Goal: Task Accomplishment & Management: Manage account settings

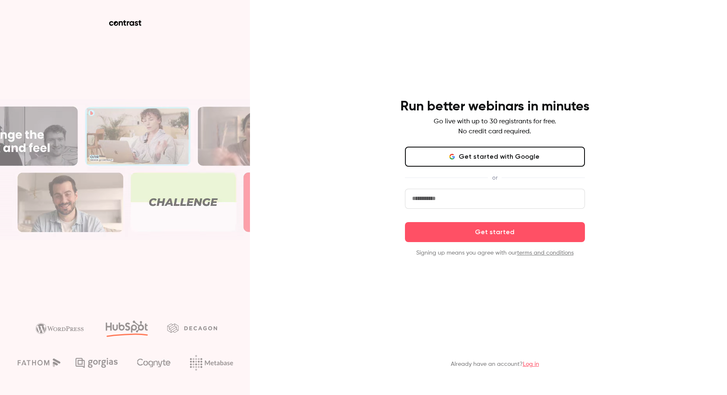
click at [514, 201] on input "email" at bounding box center [495, 199] width 180 height 20
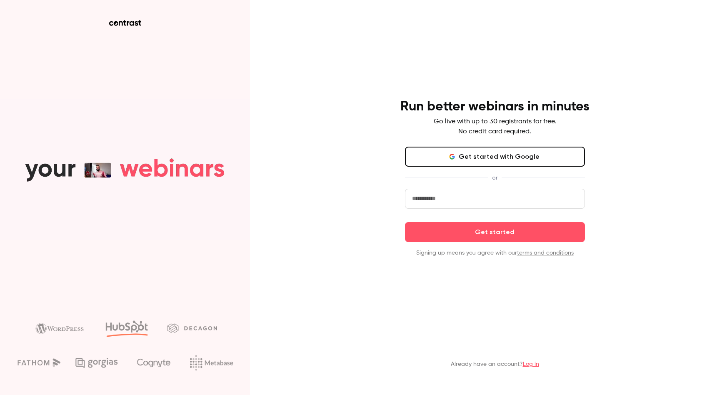
type input "**********"
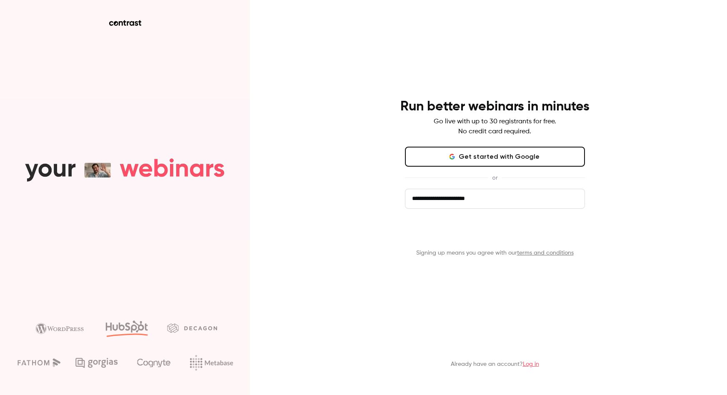
click at [519, 230] on button "Get started" at bounding box center [495, 232] width 180 height 20
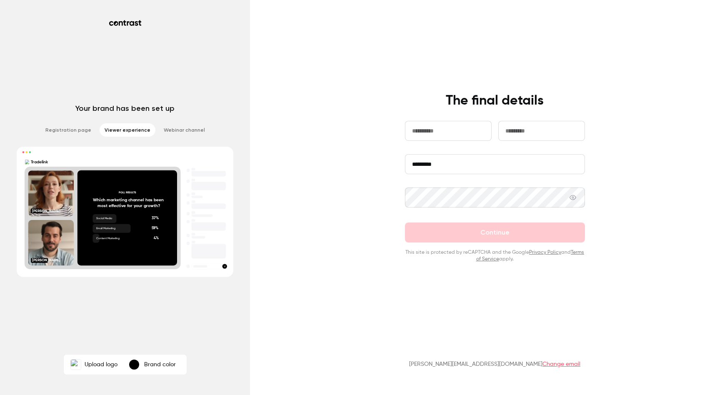
click at [483, 132] on input "text" at bounding box center [448, 131] width 87 height 20
type input "***"
type input "********"
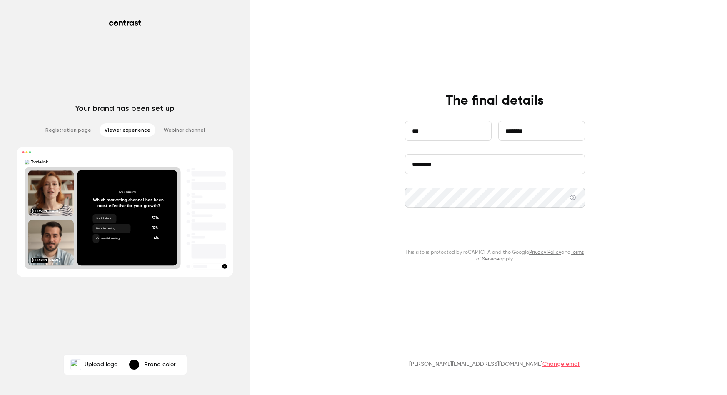
click at [443, 232] on button "Continue" at bounding box center [495, 233] width 180 height 20
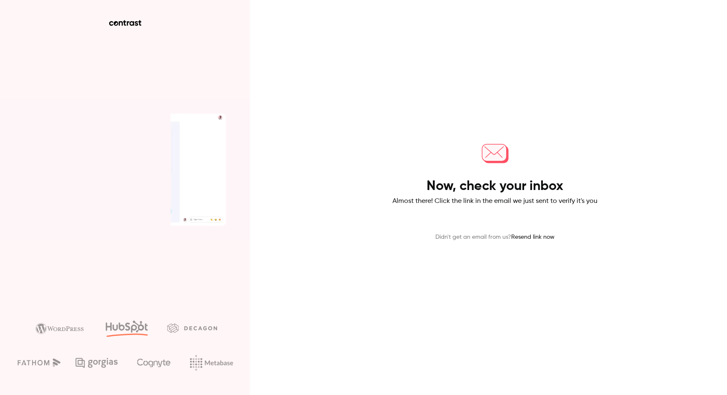
click at [124, 20] on icon at bounding box center [125, 23] width 32 height 6
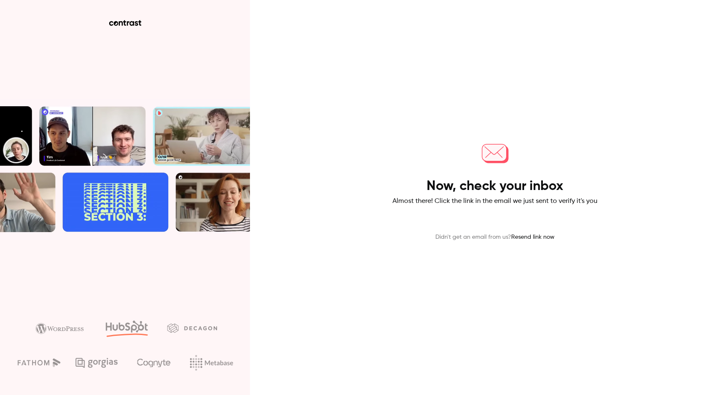
click at [129, 22] on icon at bounding box center [125, 23] width 32 height 6
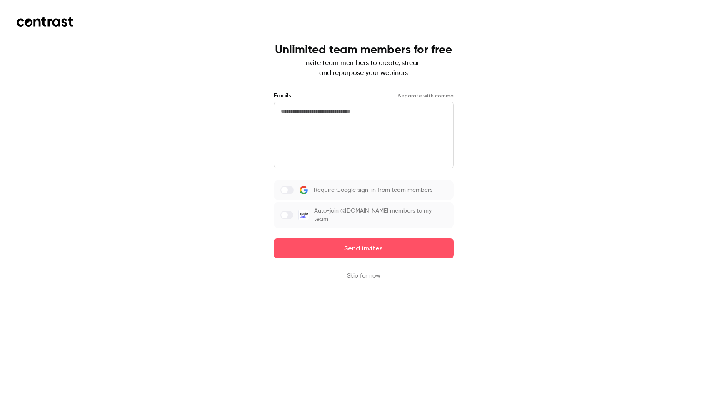
click at [288, 212] on span at bounding box center [284, 215] width 7 height 7
click at [370, 272] on button "Skip for now" at bounding box center [363, 276] width 33 height 8
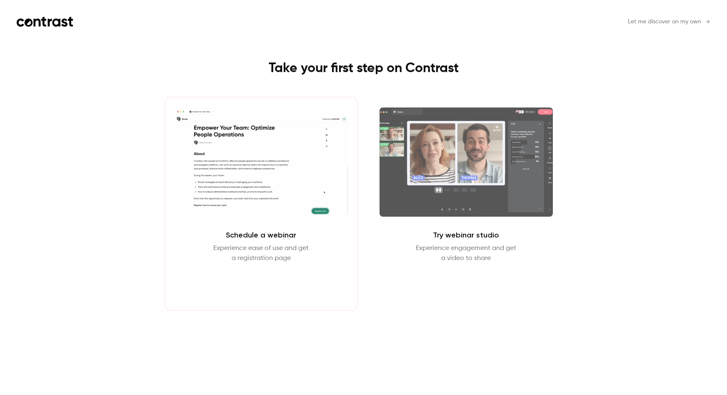
click at [285, 284] on button "Schedule webinar" at bounding box center [260, 283] width 71 height 20
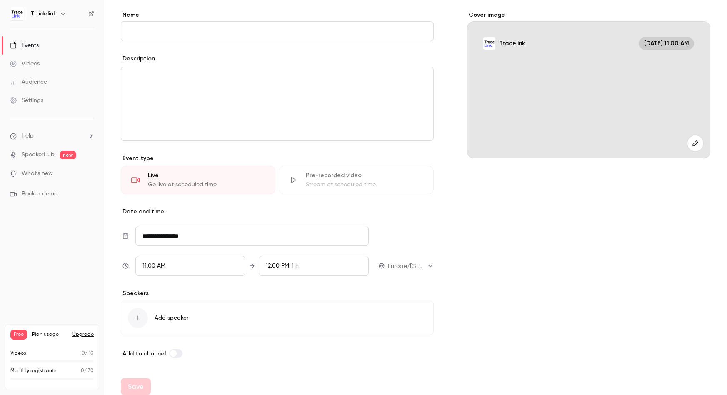
scroll to position [71, 0]
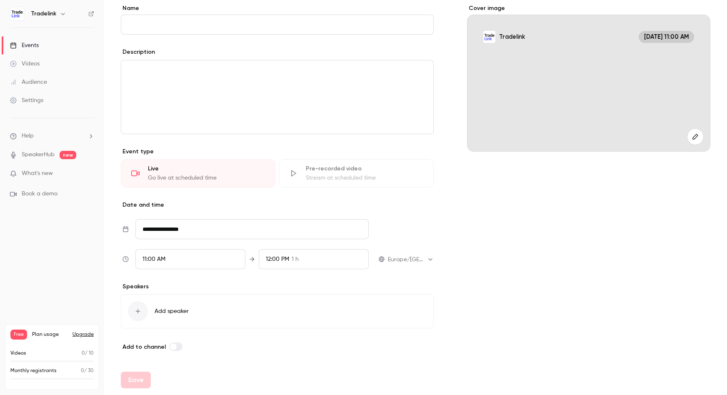
drag, startPoint x: 187, startPoint y: 241, endPoint x: 190, endPoint y: 235, distance: 6.7
click at [187, 241] on div "**********" at bounding box center [277, 244] width 313 height 50
click at [190, 232] on input "**********" at bounding box center [251, 229] width 233 height 20
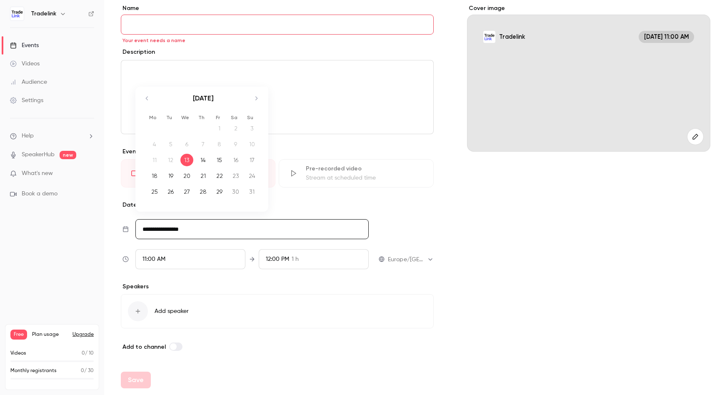
click at [251, 98] on icon "Move forward to switch to the next month." at bounding box center [256, 98] width 10 height 10
click at [223, 131] on div "5" at bounding box center [219, 128] width 13 height 13
type input "**********"
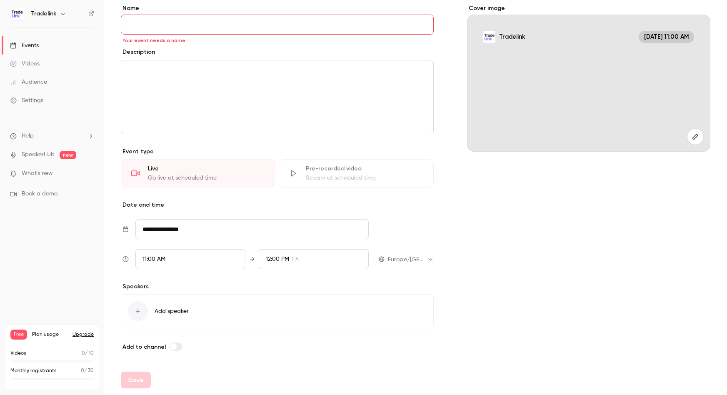
click at [275, 262] on div "12:00 PM" at bounding box center [277, 259] width 23 height 9
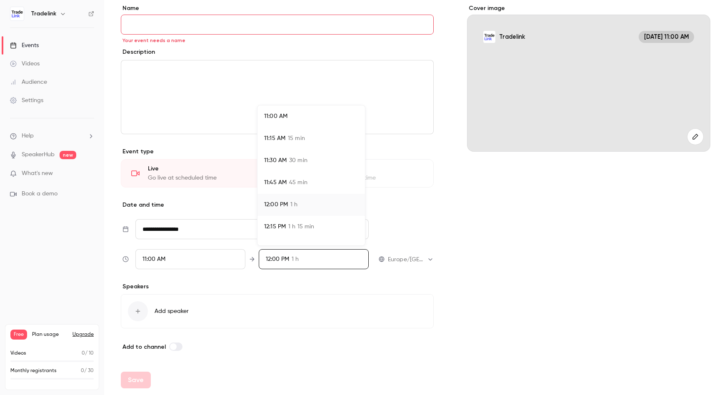
click at [300, 153] on li "11:30 AM 30 min" at bounding box center [312, 161] width 108 height 22
click at [321, 190] on li "11:45 AM 45 min" at bounding box center [312, 183] width 108 height 22
click at [442, 196] on div at bounding box center [363, 197] width 727 height 395
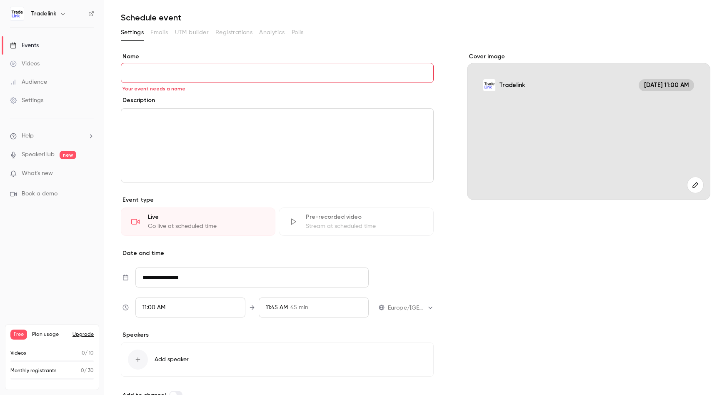
scroll to position [0, 0]
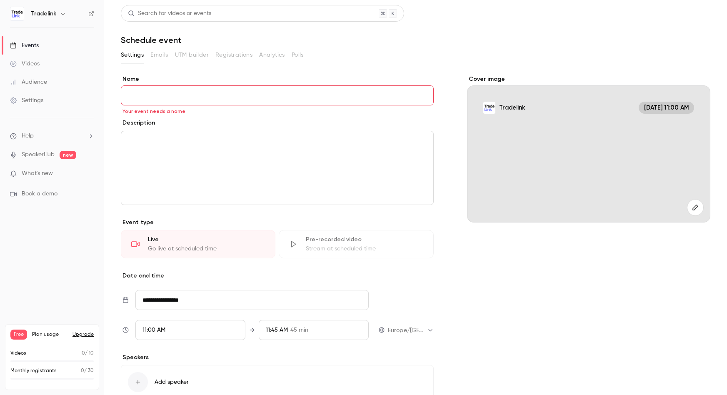
click at [217, 90] on input "Name" at bounding box center [277, 95] width 313 height 20
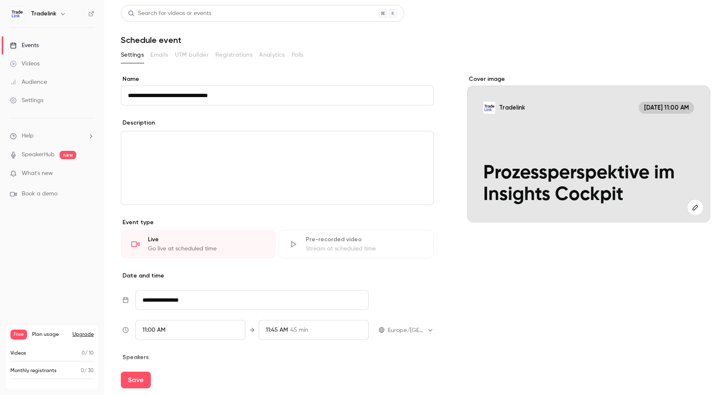
type input "**********"
click at [272, 183] on div "editor" at bounding box center [277, 167] width 312 height 73
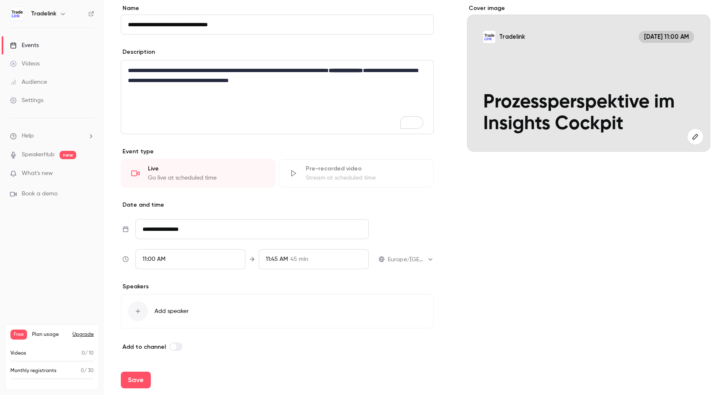
scroll to position [77, 0]
click at [174, 307] on span "Add speaker" at bounding box center [172, 311] width 34 height 8
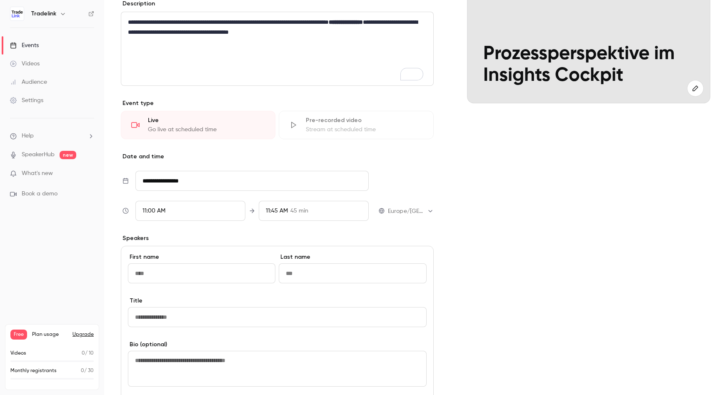
scroll to position [204, 0]
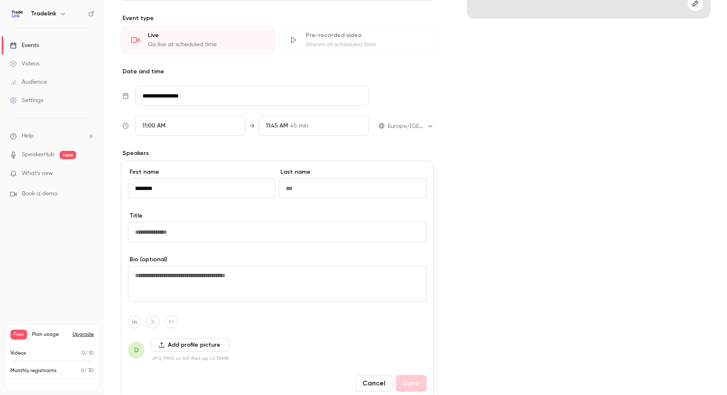
type input "********"
click at [325, 188] on input at bounding box center [353, 188] width 148 height 20
paste input "**********"
click at [325, 190] on input "**********" at bounding box center [352, 188] width 146 height 20
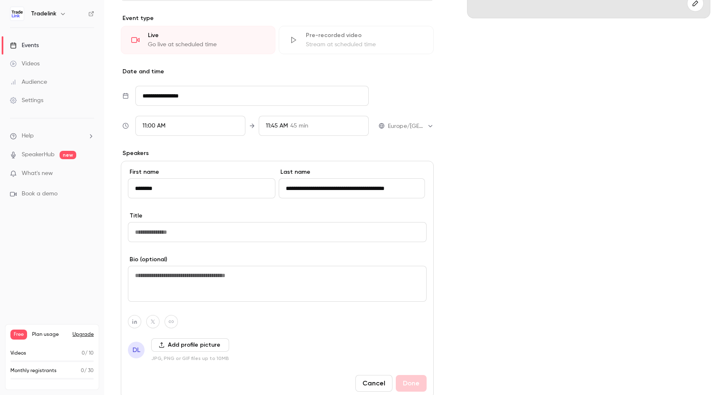
drag, startPoint x: 315, startPoint y: 189, endPoint x: 437, endPoint y: 194, distance: 121.8
click at [437, 194] on div "**********" at bounding box center [416, 165] width 590 height 589
type input "**********"
click at [343, 235] on input at bounding box center [277, 232] width 299 height 20
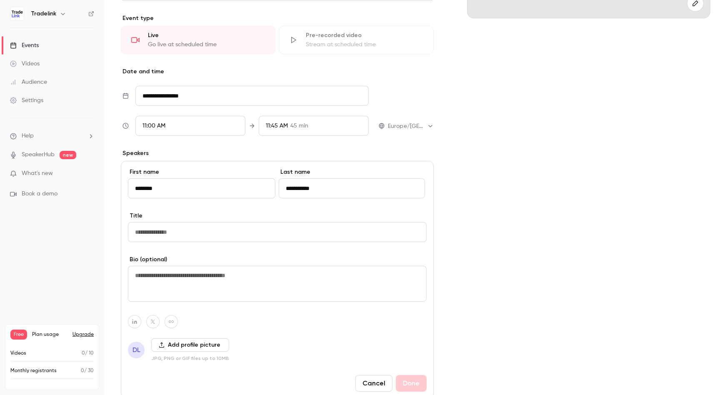
paste input "**********"
type input "**********"
click at [518, 214] on div "Cover image Tradelink D Sep 5, 11:00 AM Prozessperspektive im Insights Cockpit" at bounding box center [588, 165] width 243 height 589
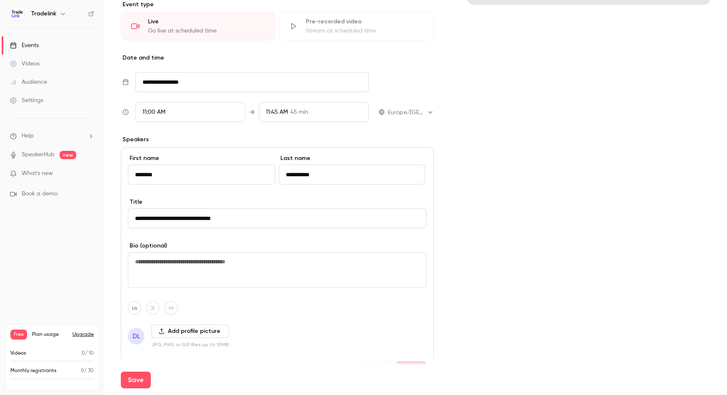
scroll to position [288, 0]
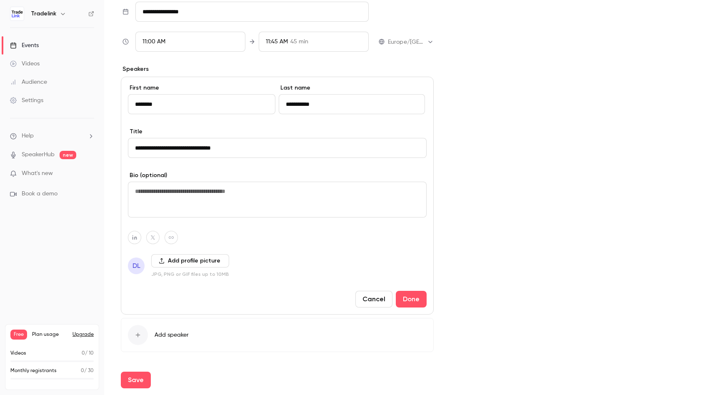
click at [198, 265] on button "Add profile picture" at bounding box center [190, 260] width 78 height 13
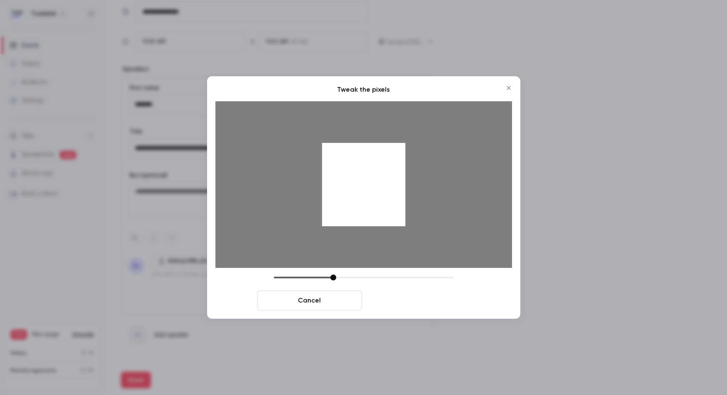
click at [409, 306] on button "Crop and save" at bounding box center [417, 300] width 105 height 20
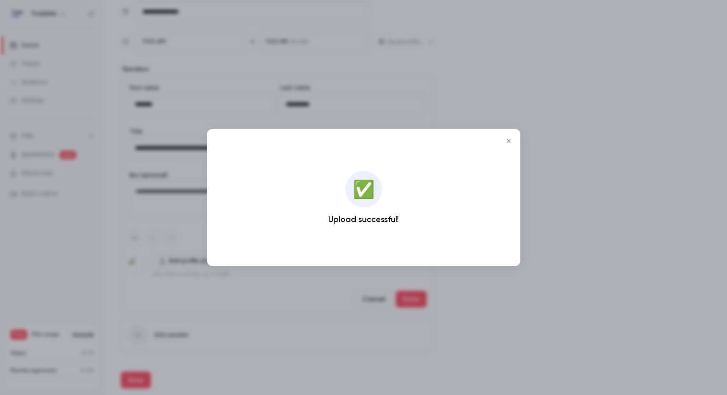
click at [512, 140] on icon "Close" at bounding box center [509, 141] width 10 height 7
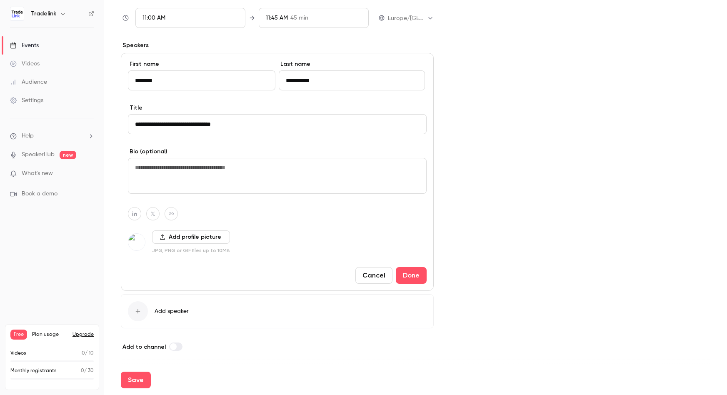
scroll to position [0, 0]
click at [413, 268] on button "Done" at bounding box center [411, 275] width 31 height 17
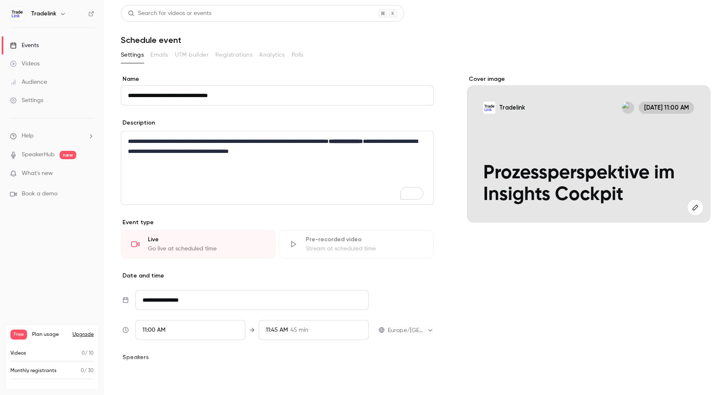
click at [141, 372] on button "Save" at bounding box center [136, 380] width 30 height 17
type input "**********"
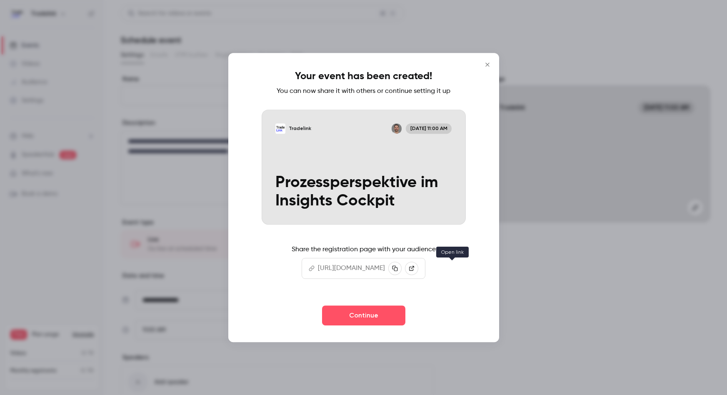
click at [418, 266] on link at bounding box center [411, 268] width 13 height 13
click at [485, 63] on icon "Close" at bounding box center [487, 65] width 4 height 4
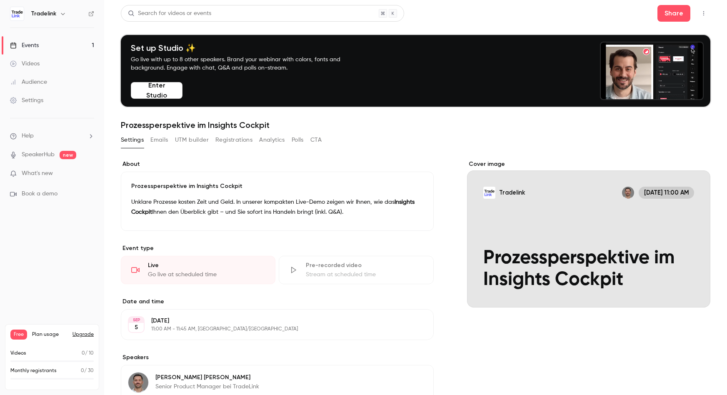
click at [160, 145] on button "Emails" at bounding box center [159, 139] width 18 height 13
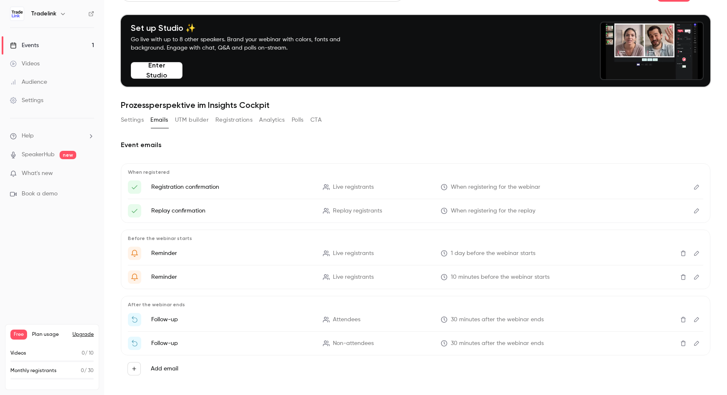
scroll to position [24, 0]
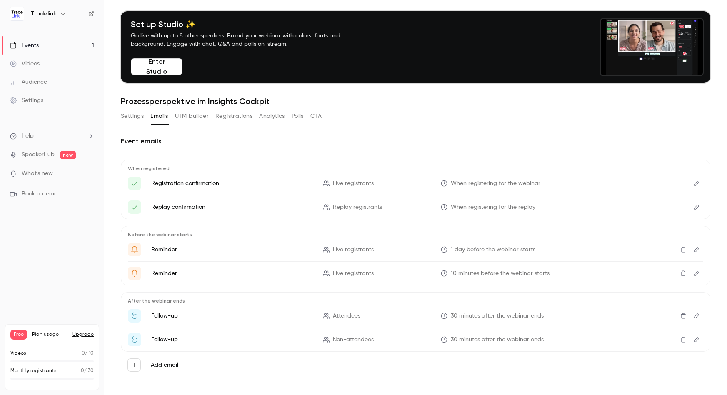
click at [201, 121] on button "UTM builder" at bounding box center [192, 116] width 34 height 13
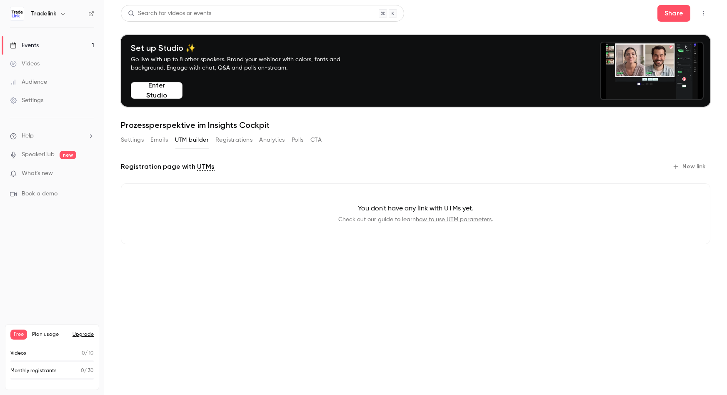
click at [223, 140] on button "Registrations" at bounding box center [233, 139] width 37 height 13
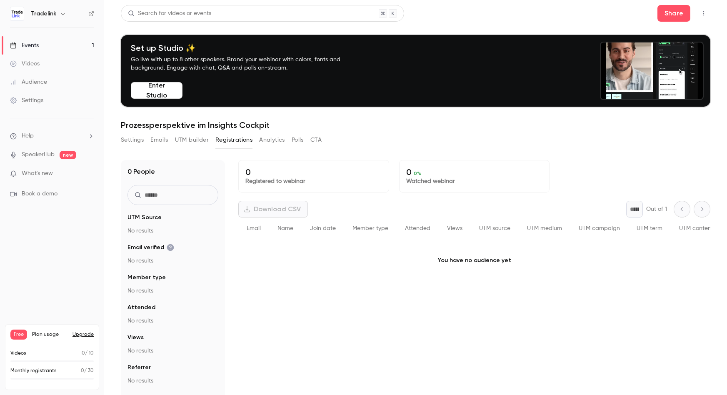
click at [284, 142] on button "Analytics" at bounding box center [272, 139] width 26 height 13
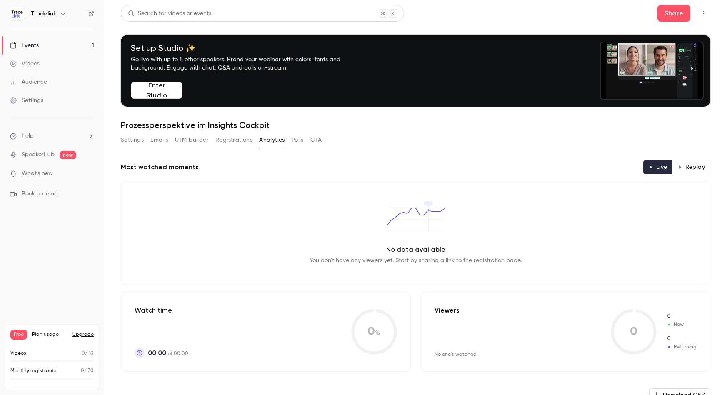
click at [293, 140] on button "Polls" at bounding box center [298, 139] width 12 height 13
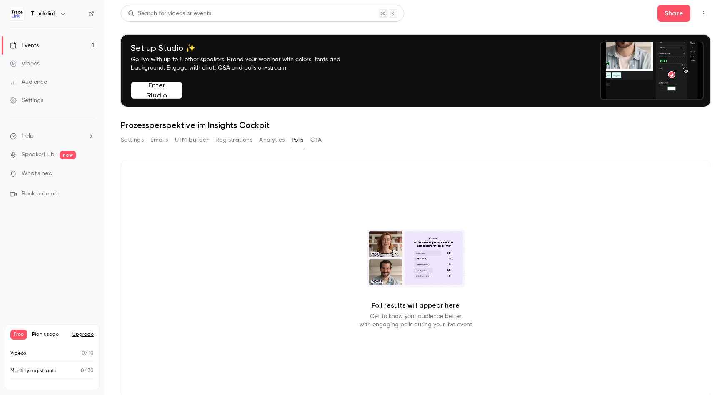
click at [315, 141] on button "CTA" at bounding box center [315, 139] width 11 height 13
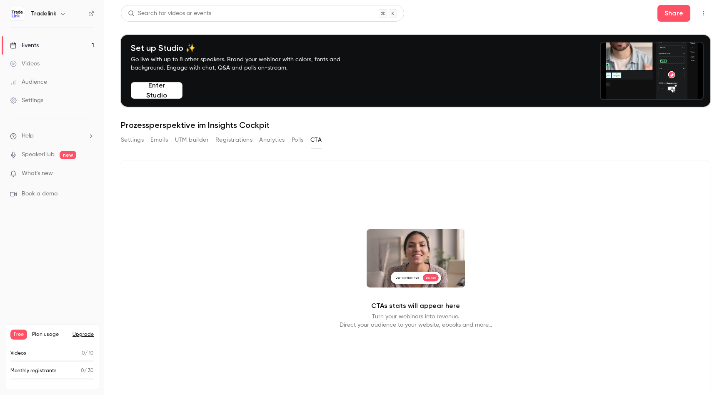
click at [127, 140] on button "Settings" at bounding box center [132, 139] width 23 height 13
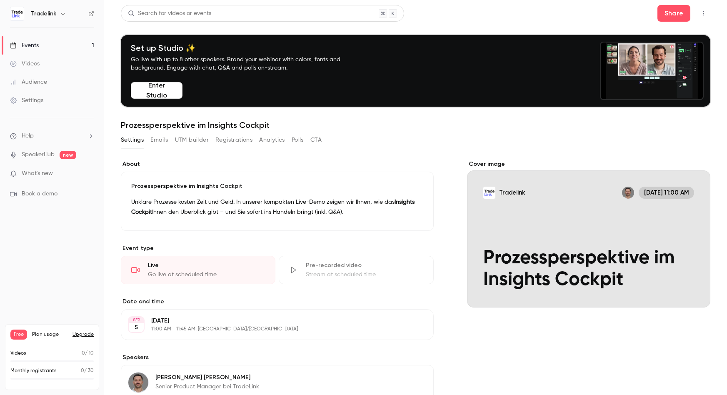
click at [180, 140] on button "UTM builder" at bounding box center [192, 139] width 34 height 13
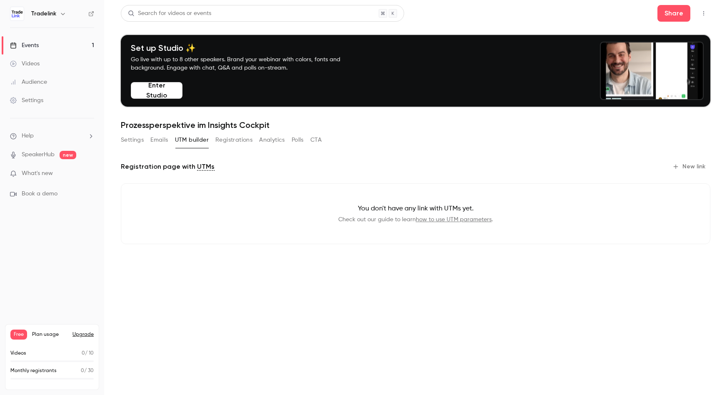
click at [48, 175] on span "What's new" at bounding box center [37, 173] width 31 height 9
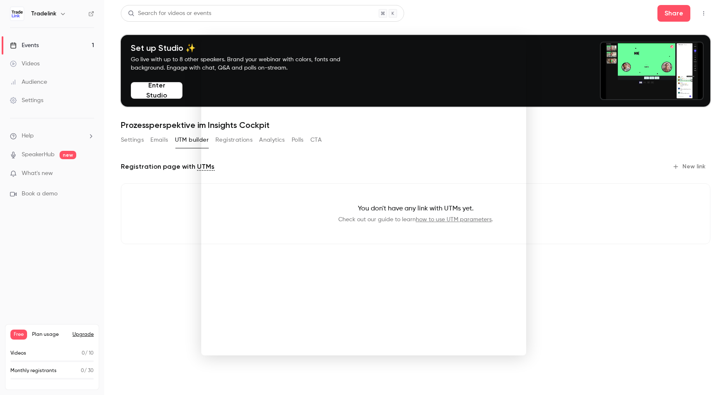
click at [607, 226] on div at bounding box center [363, 197] width 727 height 395
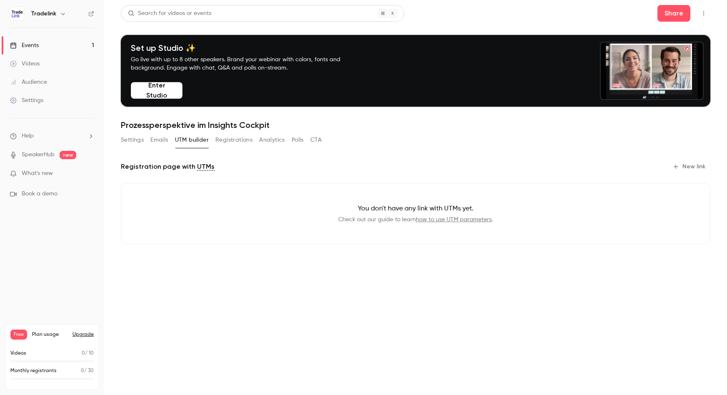
click at [41, 101] on div "Settings" at bounding box center [26, 100] width 33 height 8
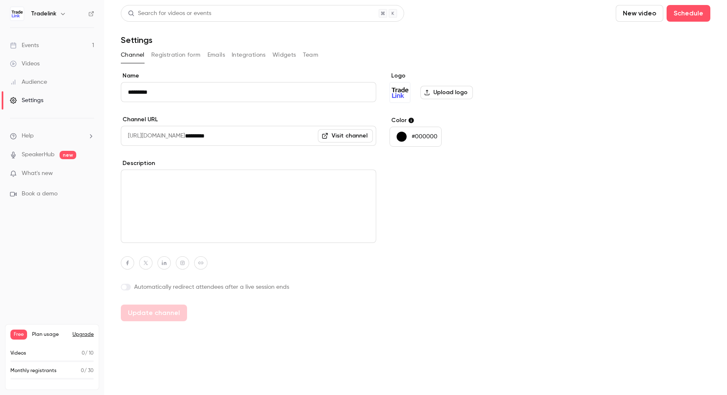
click at [191, 58] on button "Registration form" at bounding box center [176, 54] width 50 height 13
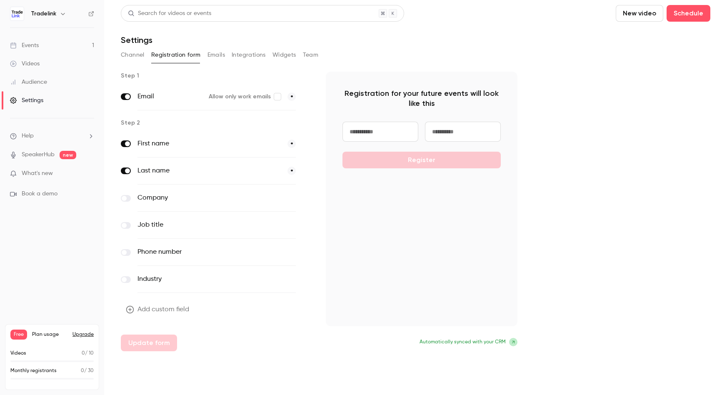
click at [131, 195] on div "Company optional" at bounding box center [217, 198] width 192 height 27
click at [129, 198] on label at bounding box center [126, 198] width 10 height 7
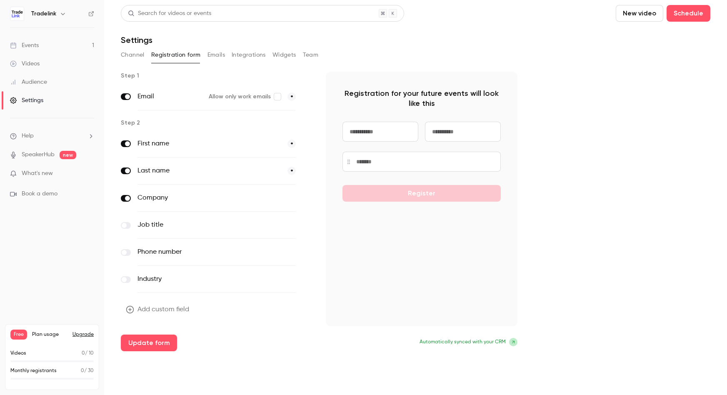
click at [128, 250] on label at bounding box center [126, 252] width 10 height 7
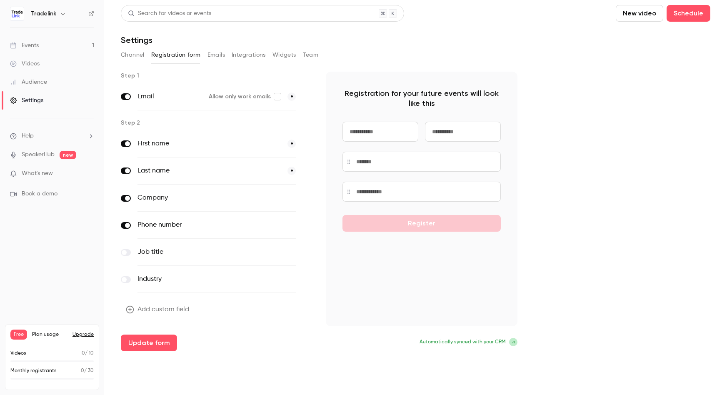
click at [251, 55] on button "Integrations" at bounding box center [249, 54] width 34 height 13
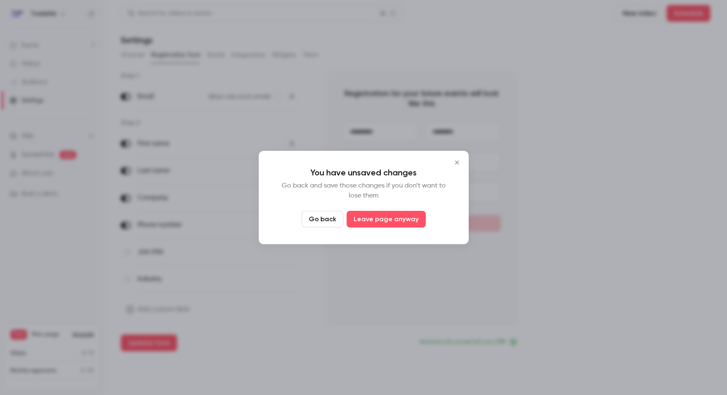
click at [457, 160] on icon "Close" at bounding box center [457, 162] width 10 height 7
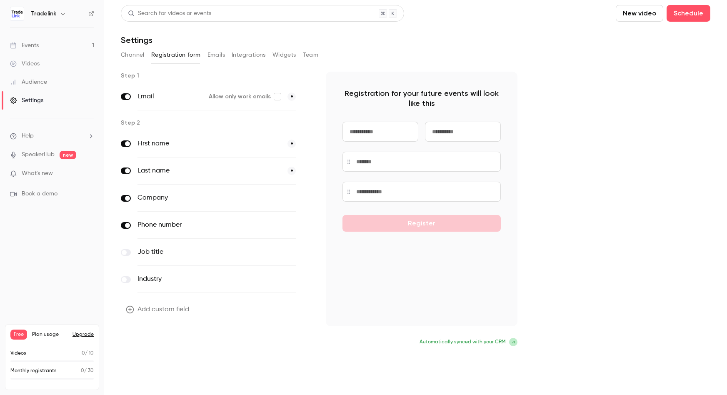
click at [141, 342] on button "Update form" at bounding box center [149, 343] width 56 height 17
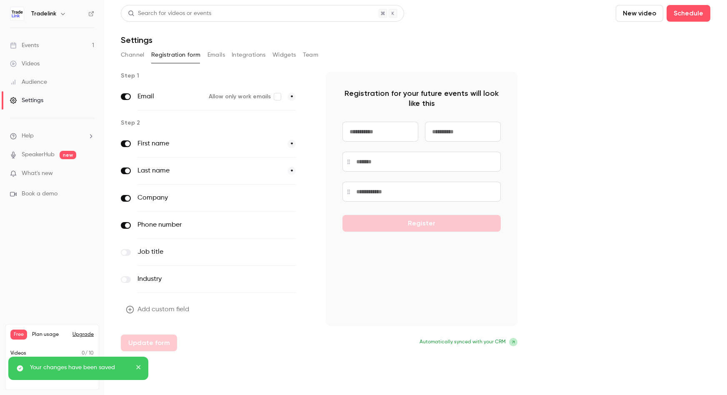
click at [243, 48] on button "Integrations" at bounding box center [249, 54] width 34 height 13
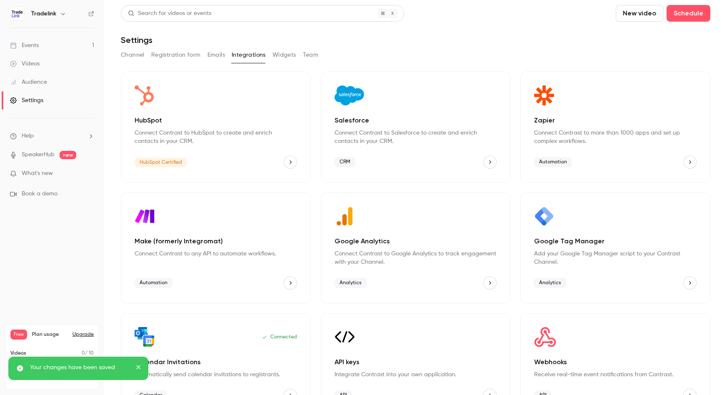
click at [295, 162] on button "HubSpot" at bounding box center [290, 161] width 13 height 13
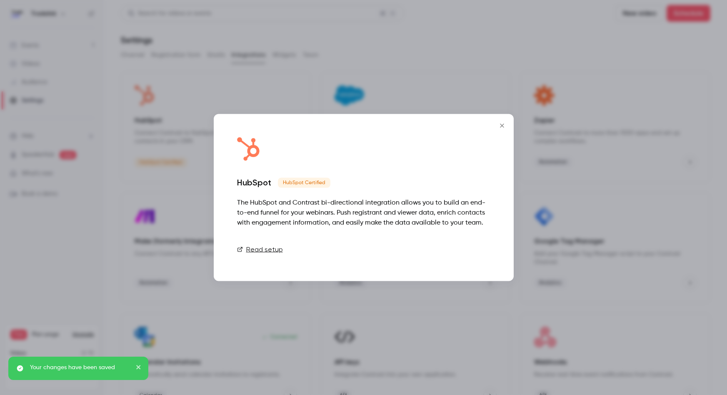
click at [470, 250] on link "Connect" at bounding box center [470, 249] width 42 height 17
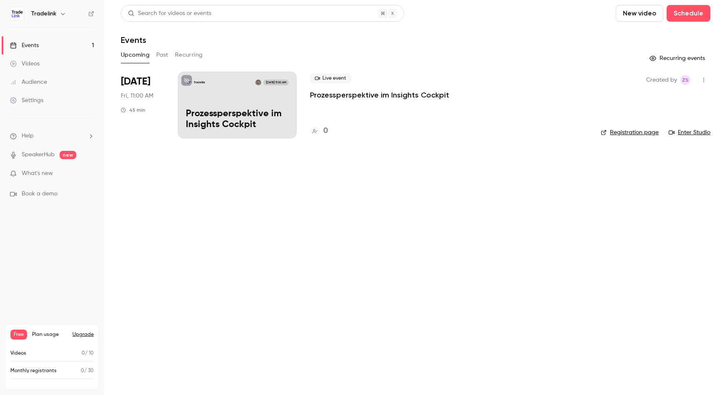
click at [59, 9] on button "button" at bounding box center [63, 14] width 10 height 10
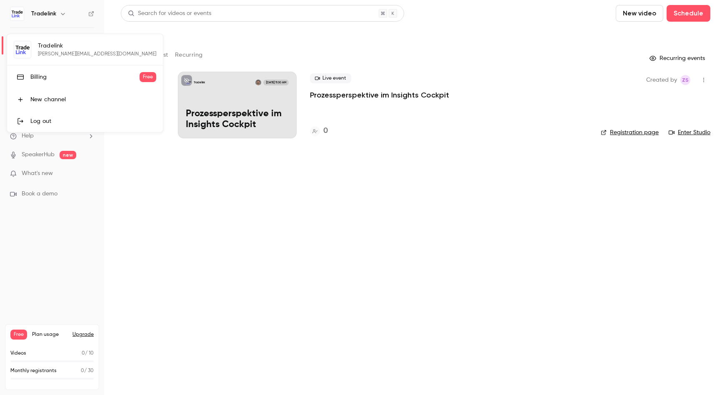
drag, startPoint x: 418, startPoint y: 315, endPoint x: 322, endPoint y: 253, distance: 114.9
click at [418, 315] on div at bounding box center [363, 197] width 727 height 395
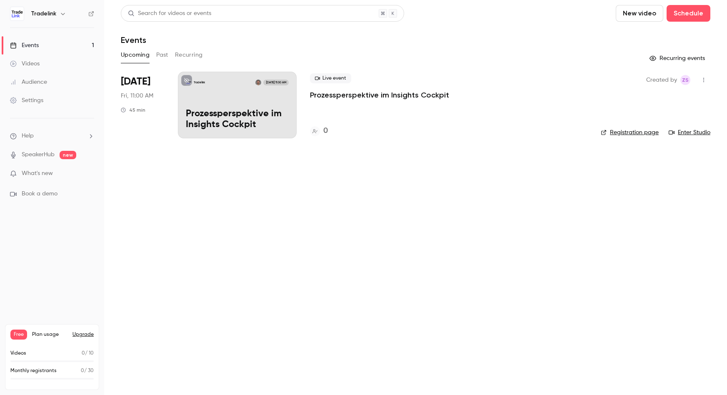
click at [26, 99] on div "Settings" at bounding box center [26, 100] width 33 height 8
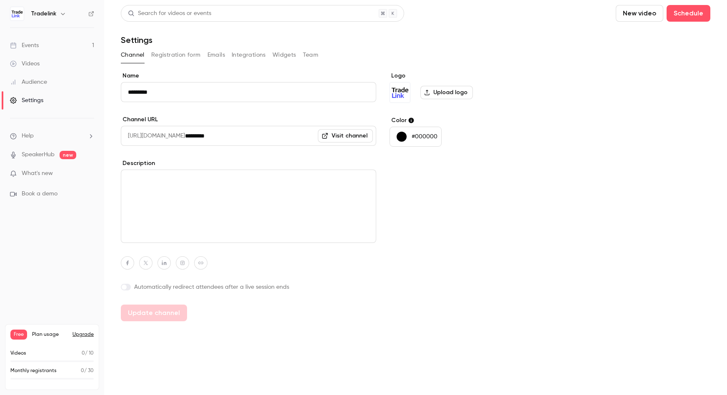
click at [315, 52] on button "Team" at bounding box center [311, 54] width 16 height 13
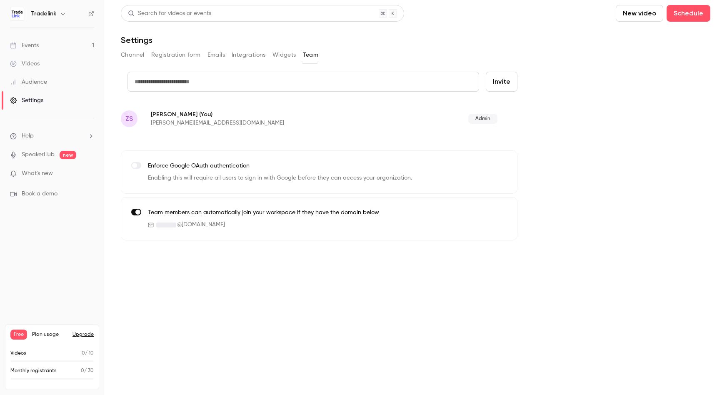
click at [414, 80] on input "text" at bounding box center [304, 82] width 352 height 20
type input "**********"
click at [514, 78] on button "Invite" at bounding box center [502, 82] width 32 height 20
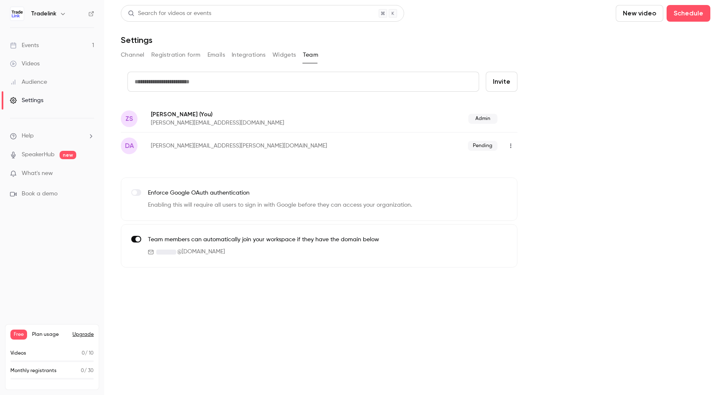
click at [242, 55] on button "Integrations" at bounding box center [249, 54] width 34 height 13
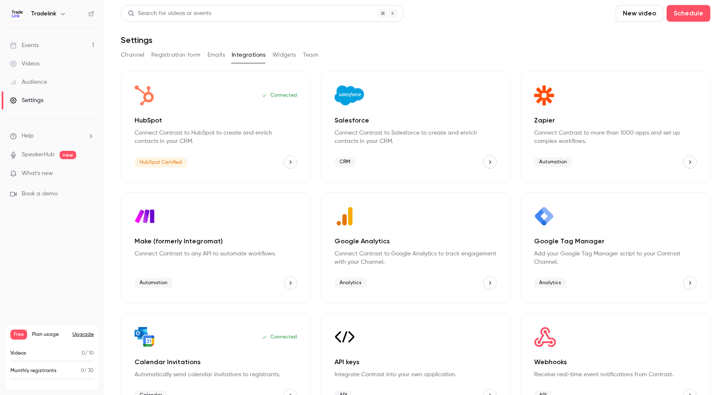
click at [41, 45] on link "Events 1" at bounding box center [52, 45] width 104 height 18
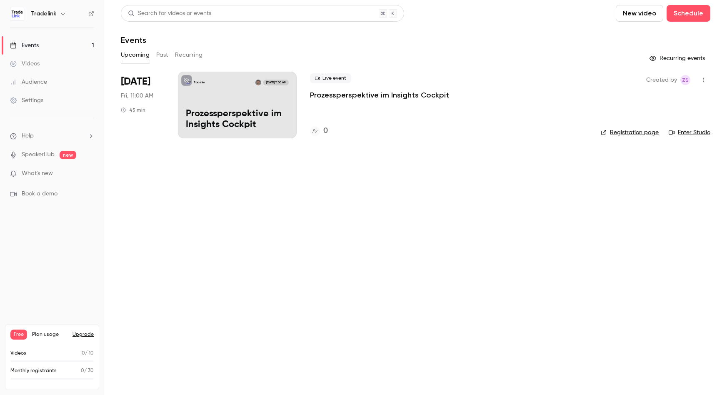
click at [25, 96] on div "Settings" at bounding box center [26, 100] width 33 height 8
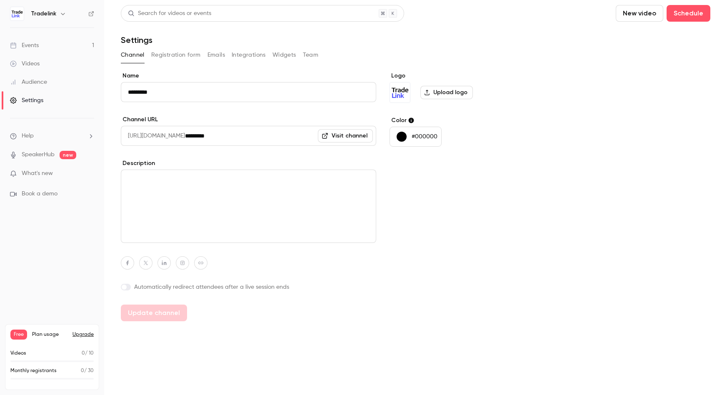
click at [243, 58] on button "Integrations" at bounding box center [249, 54] width 34 height 13
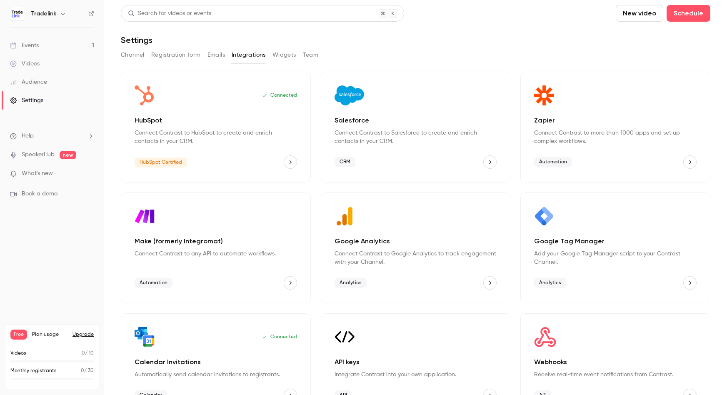
click at [290, 161] on icon "HubSpot" at bounding box center [291, 162] width 6 height 6
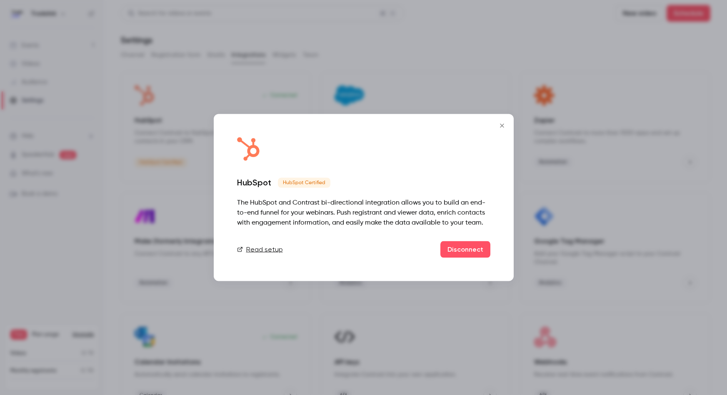
click at [506, 125] on icon "Close" at bounding box center [502, 126] width 10 height 7
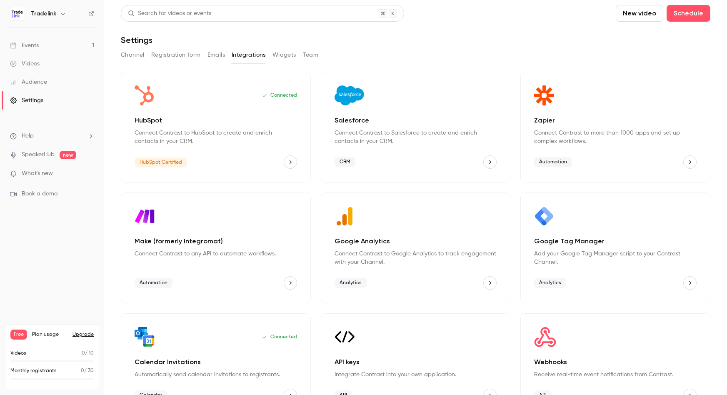
click at [188, 57] on button "Registration form" at bounding box center [176, 54] width 50 height 13
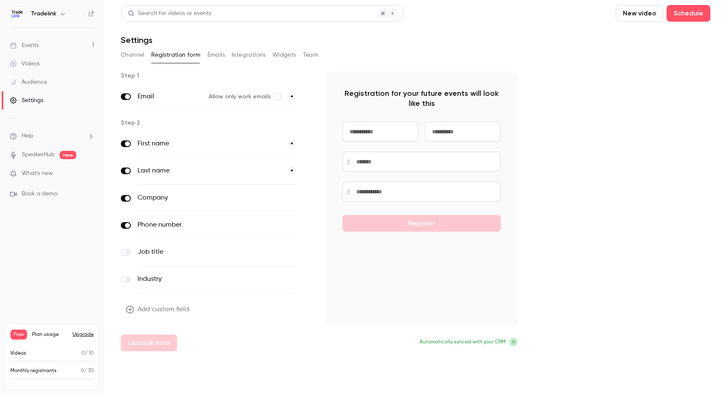
click at [511, 341] on icon at bounding box center [513, 342] width 5 height 5
click at [514, 343] on icon at bounding box center [513, 342] width 3 height 3
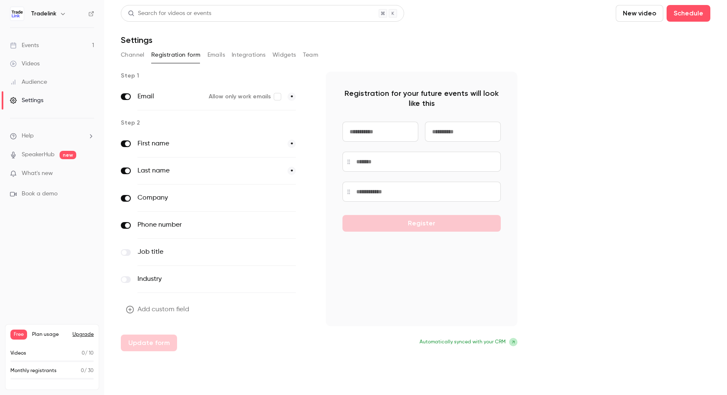
click at [514, 342] on icon at bounding box center [513, 342] width 3 height 3
click at [547, 254] on div "Step 1 Email Allow only work emails * Step 2 First name * Last name * Company o…" at bounding box center [416, 212] width 590 height 280
click at [39, 45] on link "Events 1" at bounding box center [52, 45] width 104 height 18
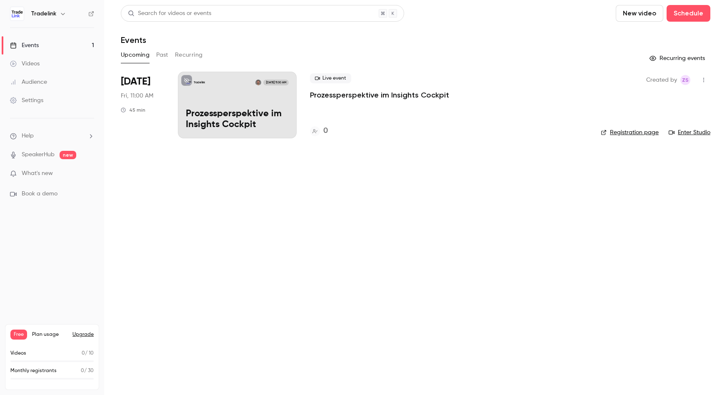
click at [623, 133] on link "Registration page" at bounding box center [630, 132] width 58 height 8
click at [325, 131] on h4 "1" at bounding box center [324, 130] width 3 height 11
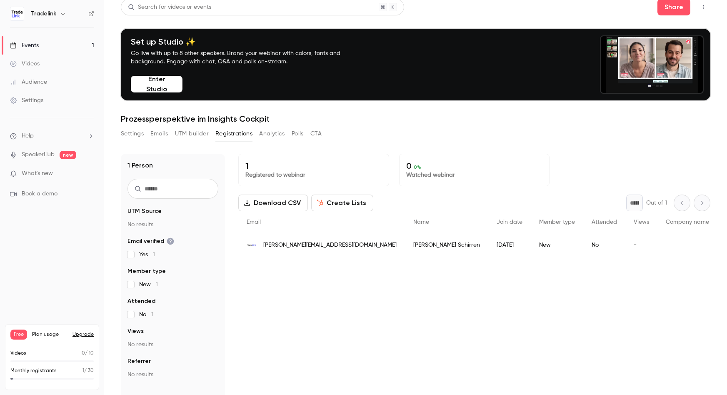
scroll to position [9, 0]
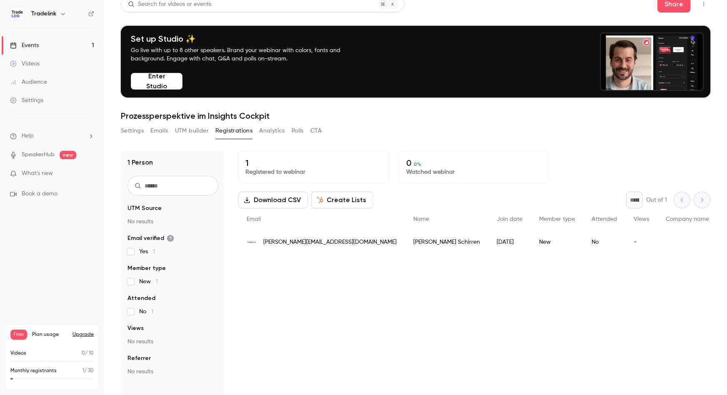
click at [77, 334] on button "Upgrade" at bounding box center [83, 334] width 21 height 7
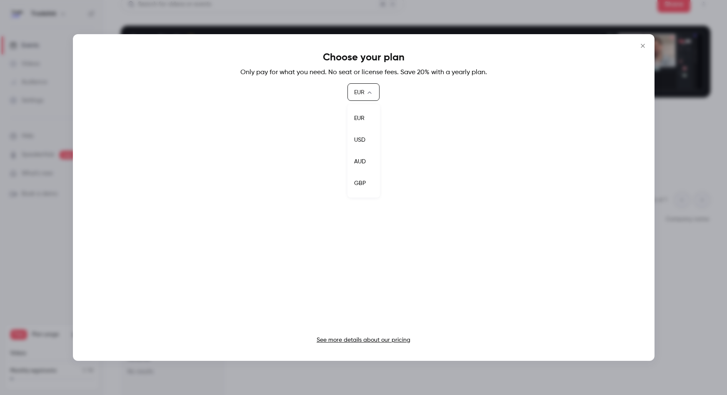
click at [372, 91] on body "Tradelink Events 1 Videos Audience Settings Help SpeakerHub new What's new Book…" at bounding box center [363, 197] width 727 height 395
click at [372, 91] on div at bounding box center [363, 197] width 727 height 395
click at [579, 88] on div "Choose your plan Only pay for what you need. No seat or license fees. Save 20% …" at bounding box center [364, 197] width 582 height 327
click at [641, 45] on icon "Close" at bounding box center [643, 46] width 4 height 4
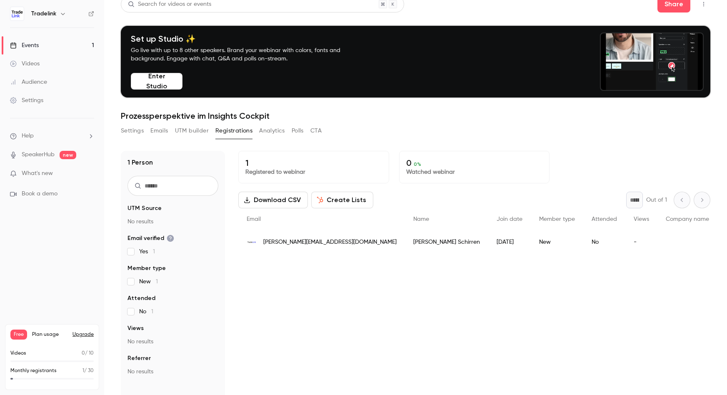
click at [83, 333] on button "Upgrade" at bounding box center [83, 334] width 21 height 7
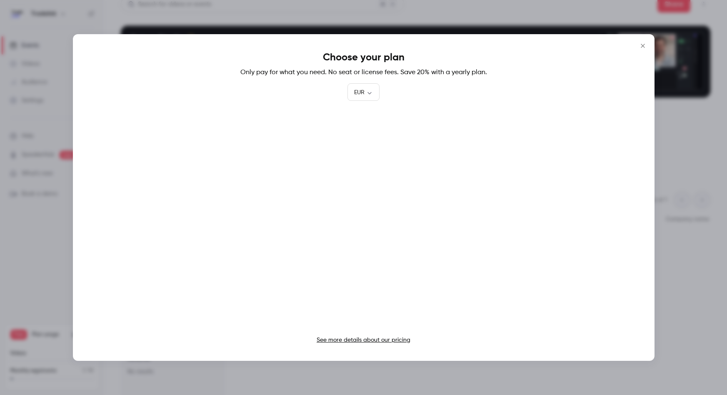
click at [643, 43] on icon "Close" at bounding box center [643, 46] width 10 height 7
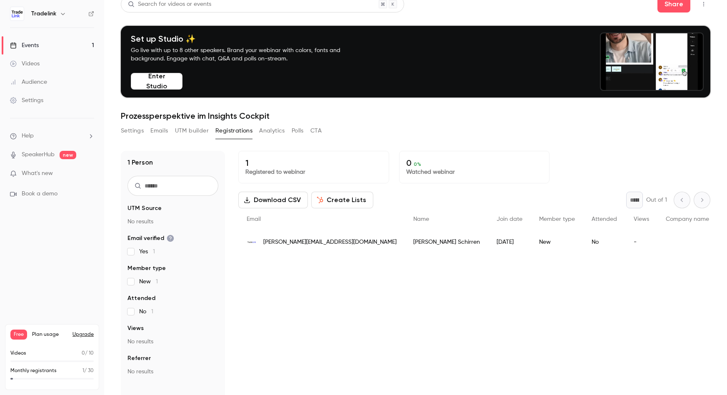
click at [27, 97] on div "Settings" at bounding box center [26, 100] width 33 height 8
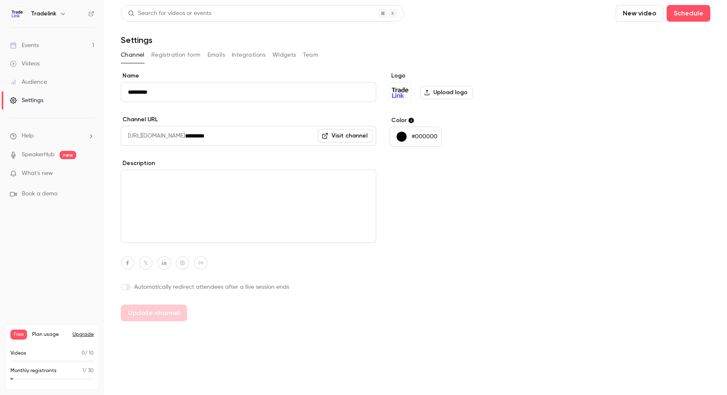
click at [311, 53] on button "Team" at bounding box center [311, 54] width 16 height 13
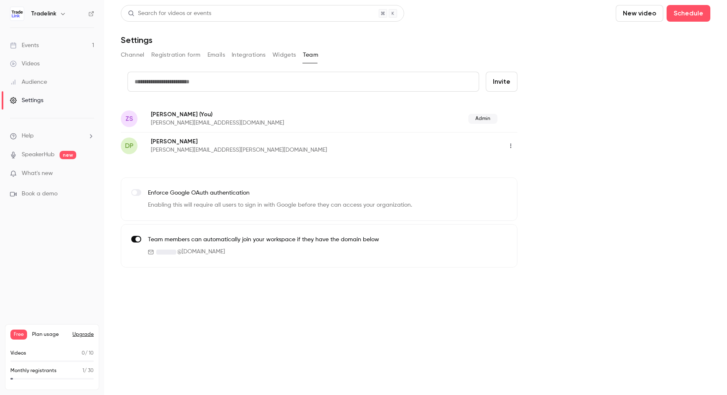
click at [256, 80] on input "text" at bounding box center [304, 82] width 352 height 20
type input "**********"
click at [496, 80] on button "Invite" at bounding box center [502, 82] width 32 height 20
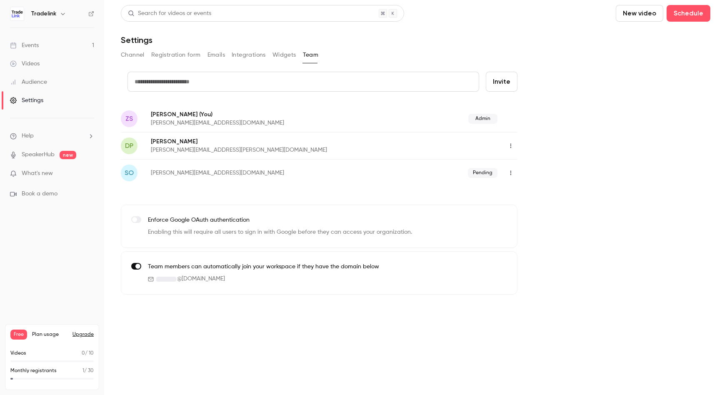
click at [82, 332] on button "Upgrade" at bounding box center [83, 334] width 21 height 7
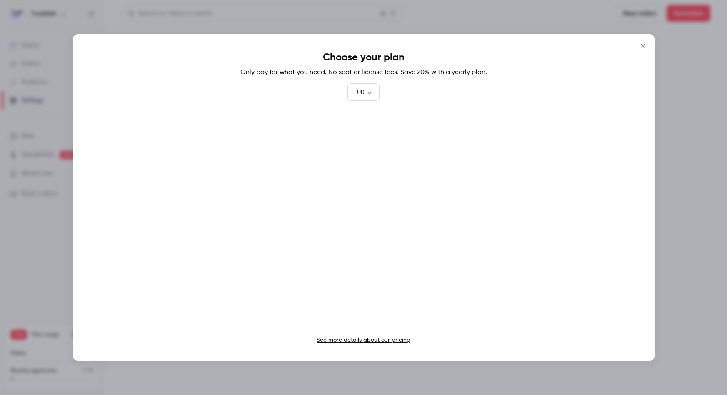
click at [643, 46] on icon "Close" at bounding box center [643, 46] width 10 height 7
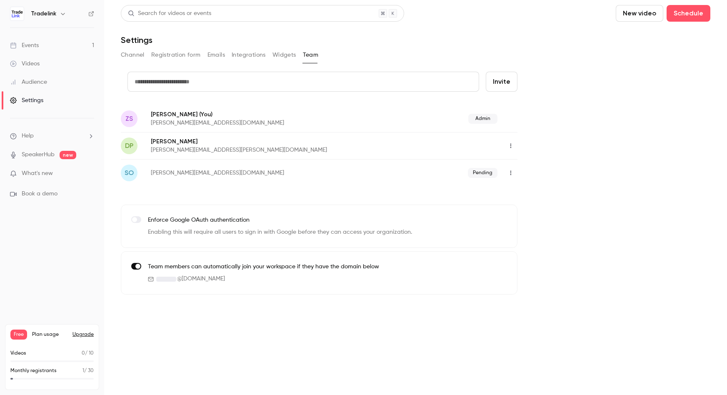
click at [41, 42] on link "Events 1" at bounding box center [52, 45] width 104 height 18
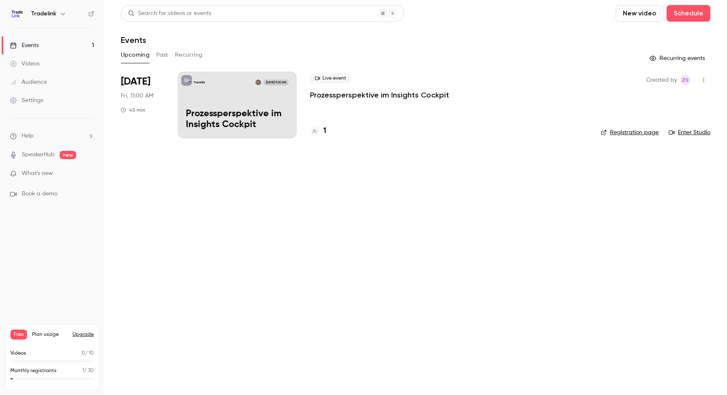
click at [44, 83] on div "Audience" at bounding box center [28, 82] width 37 height 8
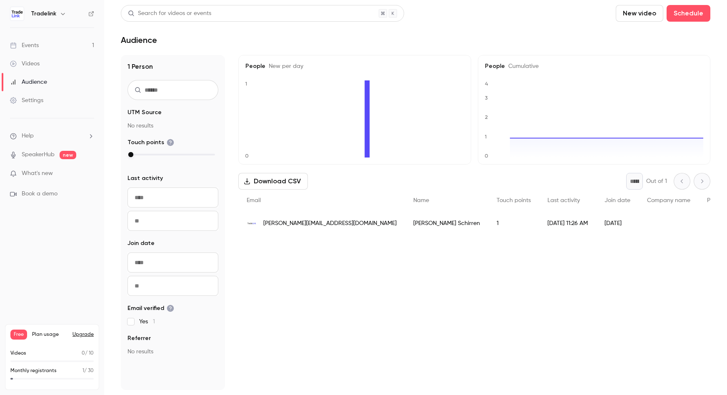
click at [27, 62] on div "Videos" at bounding box center [25, 64] width 30 height 8
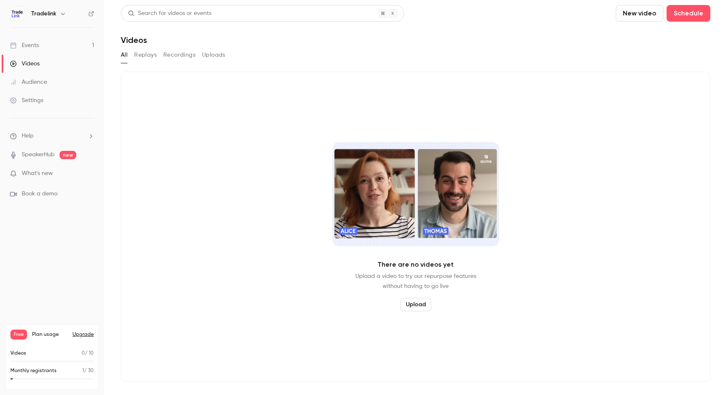
click at [36, 103] on div "Settings" at bounding box center [26, 100] width 33 height 8
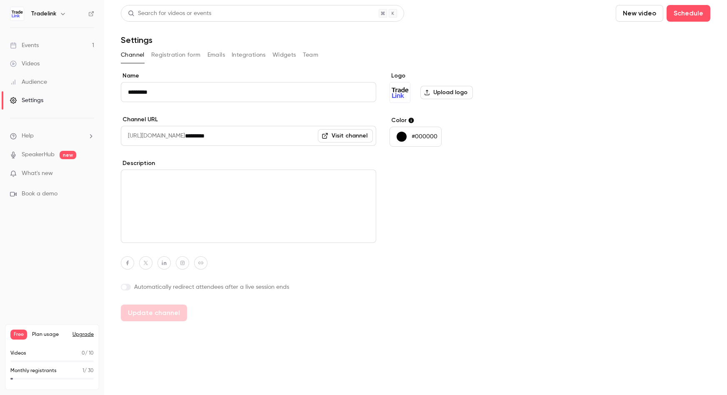
click at [53, 173] on p "What's new" at bounding box center [45, 173] width 71 height 9
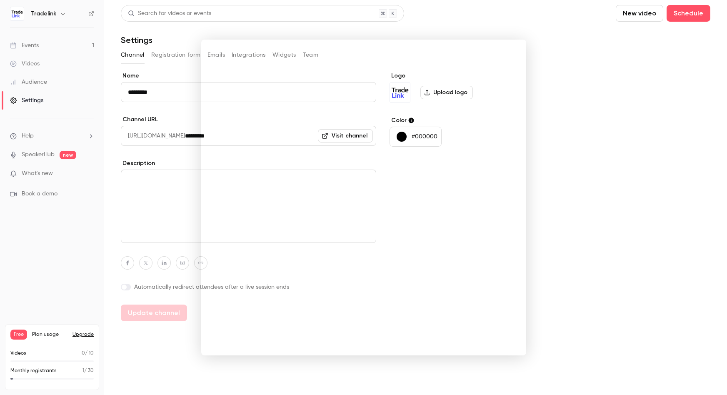
click at [630, 94] on div at bounding box center [363, 197] width 727 height 395
